Goal: Task Accomplishment & Management: Manage account settings

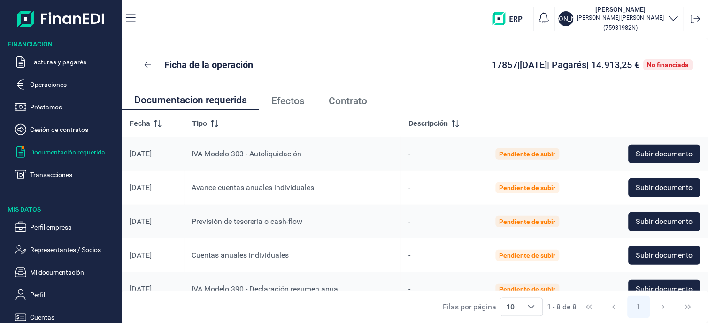
click at [72, 148] on p "Documentación requerida" at bounding box center [74, 151] width 88 height 11
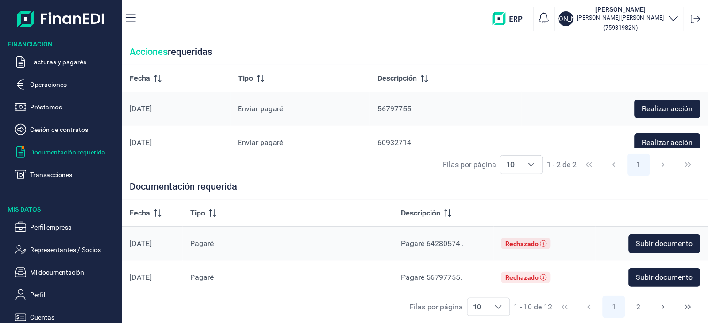
click at [707, 157] on html "Financiación Facturas y pagarés Operaciones Préstamos Cesión de contratos Docum…" at bounding box center [354, 161] width 708 height 323
click at [703, 273] on td "Subir documento" at bounding box center [652, 278] width 112 height 34
click at [69, 176] on p "Transacciones" at bounding box center [74, 174] width 88 height 11
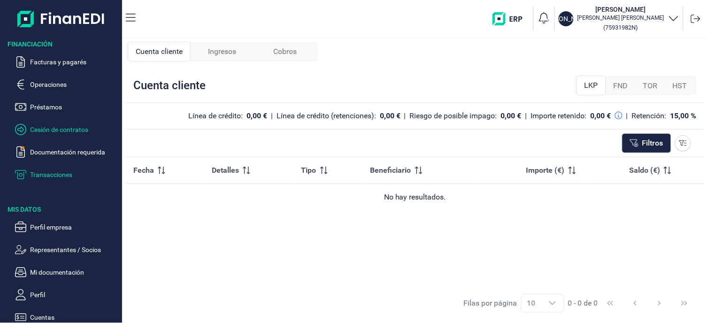
click at [61, 127] on p "Cesión de contratos" at bounding box center [74, 129] width 88 height 11
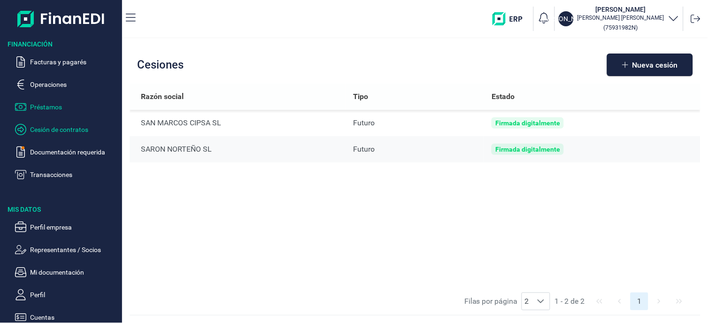
click at [58, 107] on p "Préstamos" at bounding box center [74, 106] width 88 height 11
